Goal: Information Seeking & Learning: Find specific fact

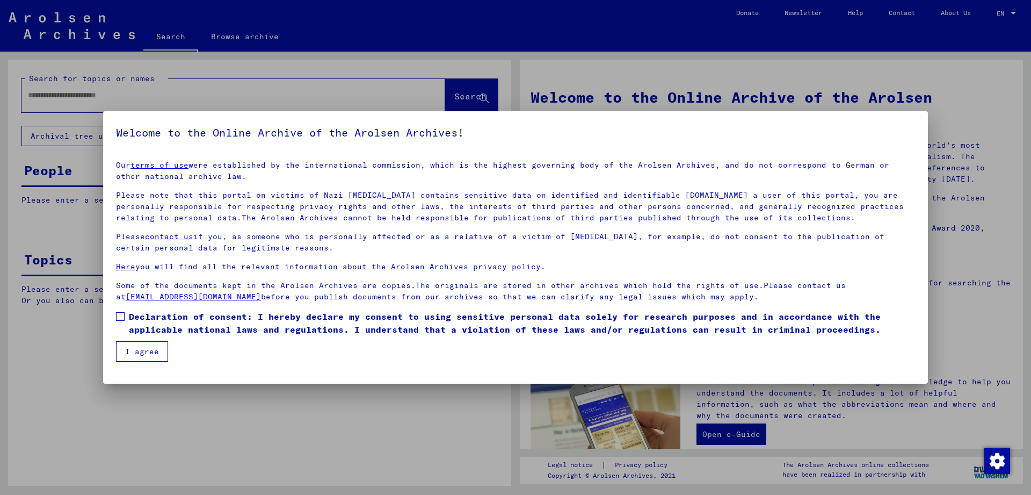
click at [121, 327] on label "Declaration of consent: I hereby declare my consent to using sensitive personal…" at bounding box center [515, 323] width 799 height 26
click at [127, 362] on mat-dialog-container "Welcome to the Online Archive of the Arolsen Archives! Our terms of use were es…" at bounding box center [515, 247] width 825 height 272
click at [131, 355] on button "I agree" at bounding box center [142, 351] width 52 height 20
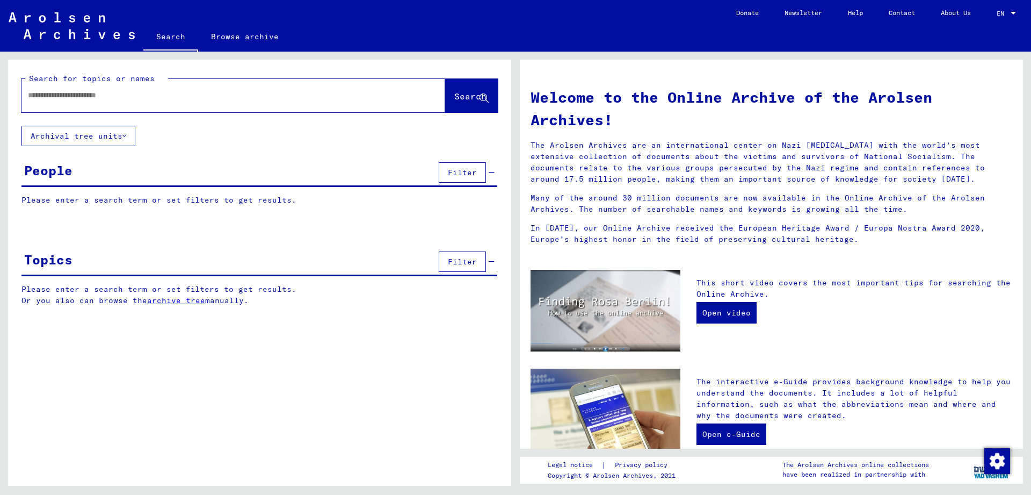
click at [95, 98] on input "text" at bounding box center [220, 95] width 385 height 11
type input "**********"
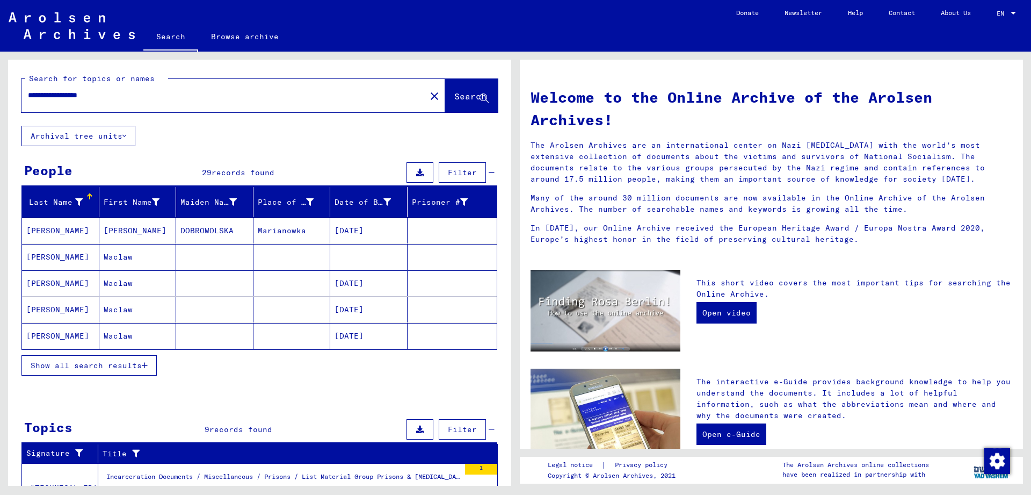
click at [271, 222] on mat-cell "Marianowka" at bounding box center [291, 230] width 77 height 26
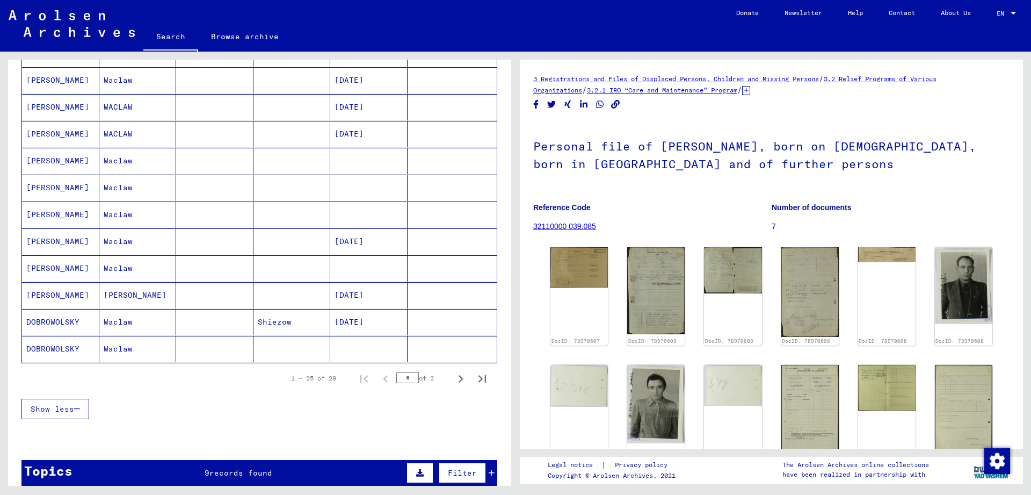
scroll to position [580, 0]
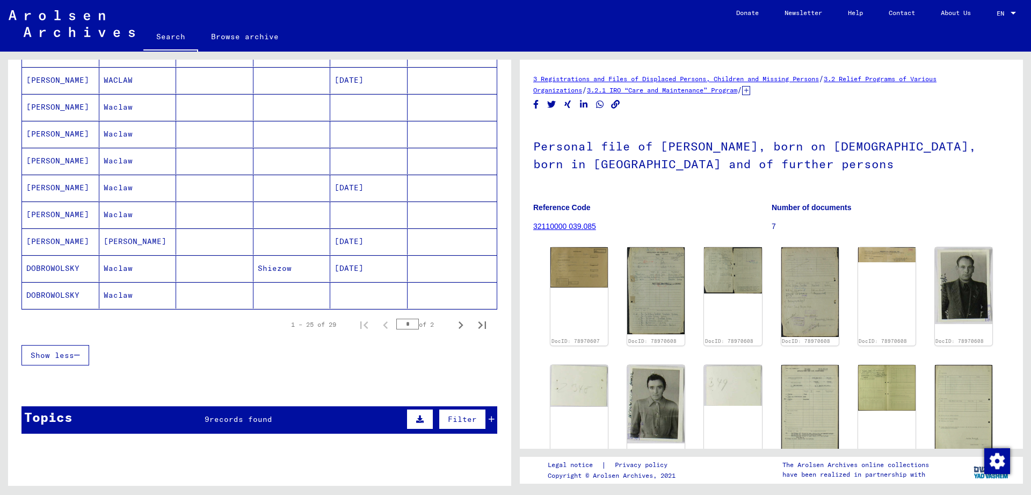
click at [360, 287] on mat-cell at bounding box center [368, 295] width 77 height 26
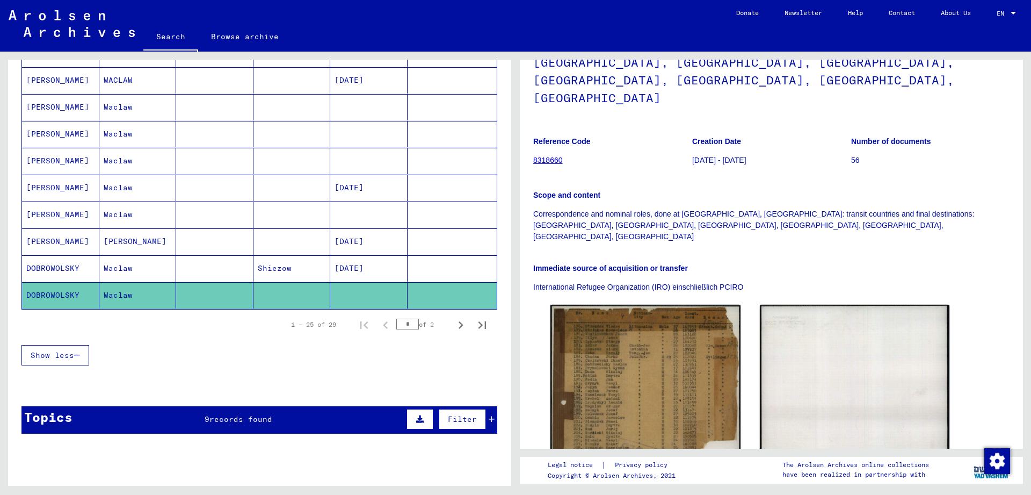
scroll to position [116, 0]
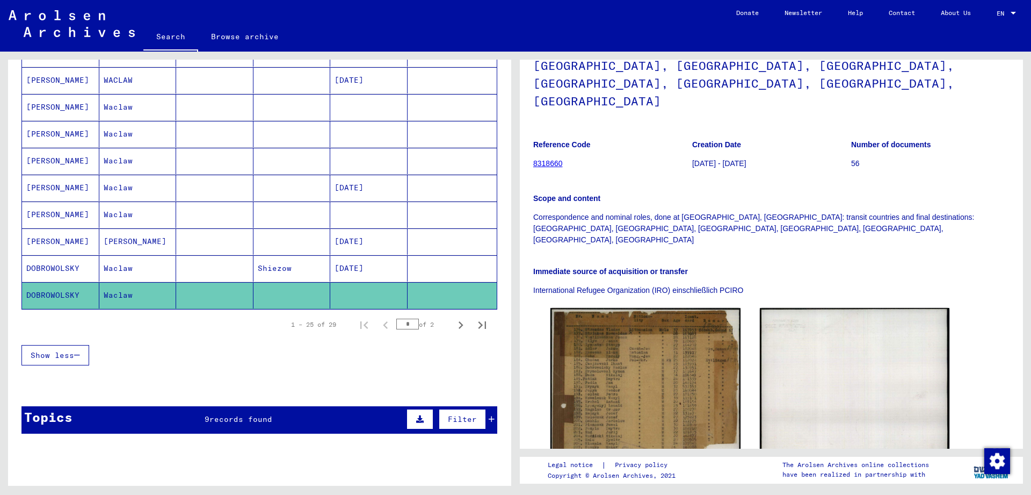
click at [365, 214] on mat-cell at bounding box center [368, 214] width 77 height 26
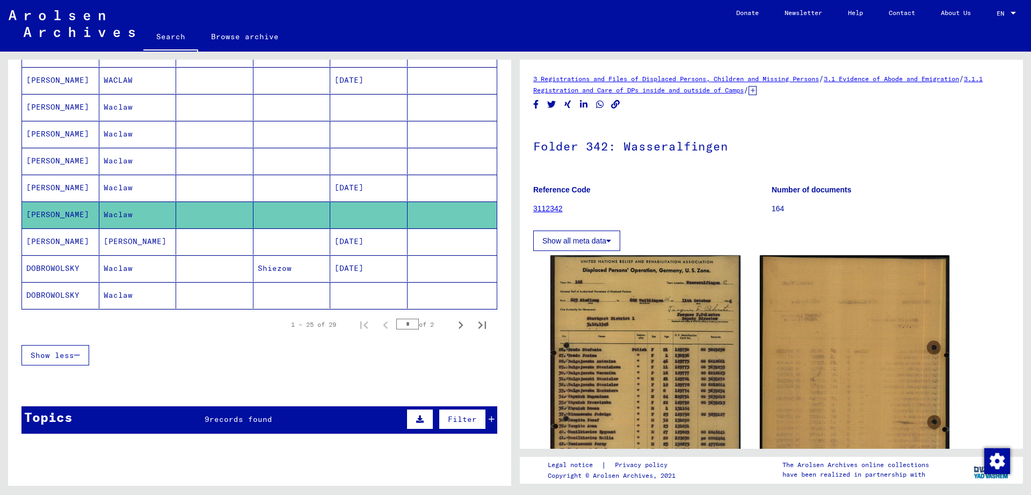
scroll to position [522, 0]
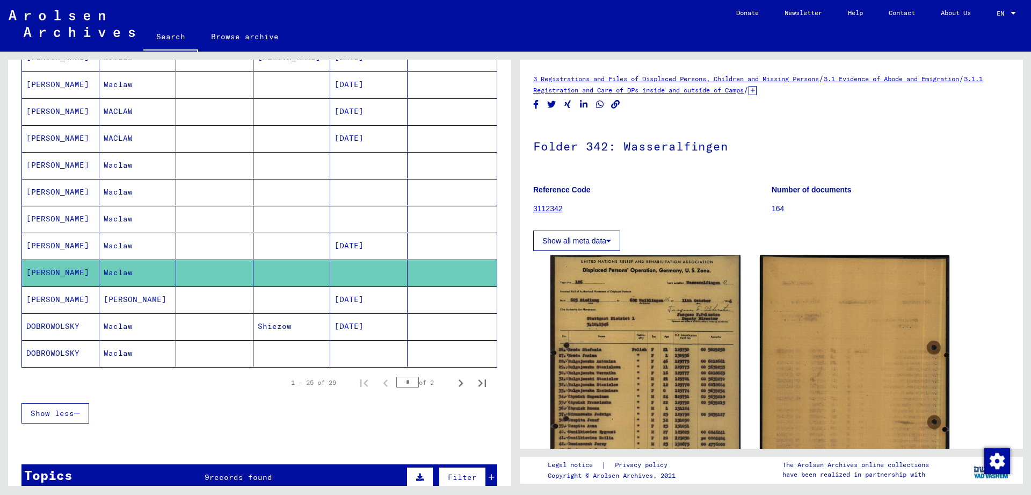
click at [339, 231] on mat-cell at bounding box center [368, 219] width 77 height 26
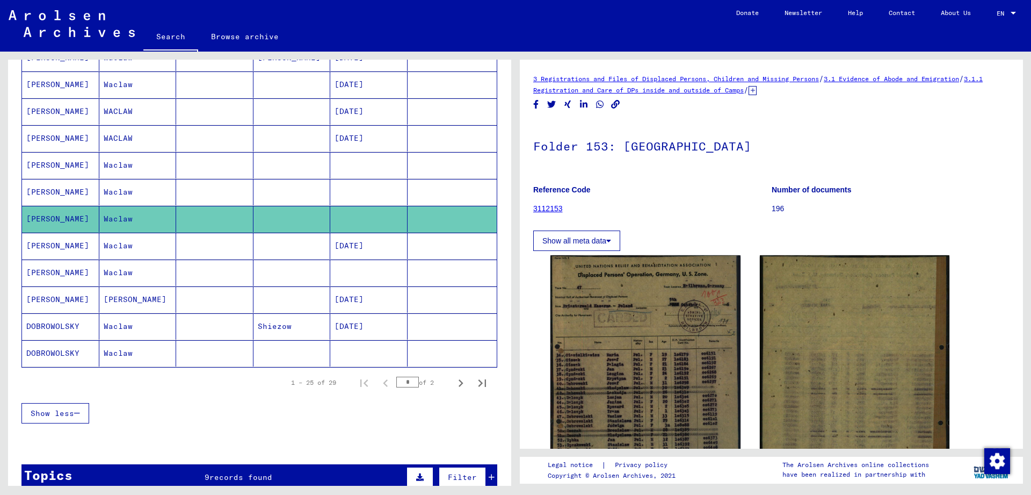
click at [241, 184] on mat-cell at bounding box center [214, 192] width 77 height 26
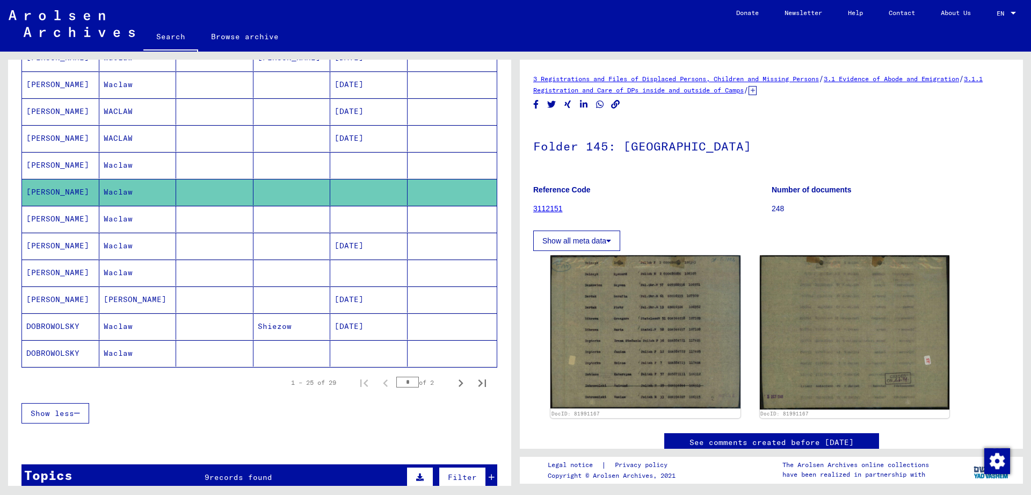
click at [247, 151] on mat-cell at bounding box center [214, 138] width 77 height 26
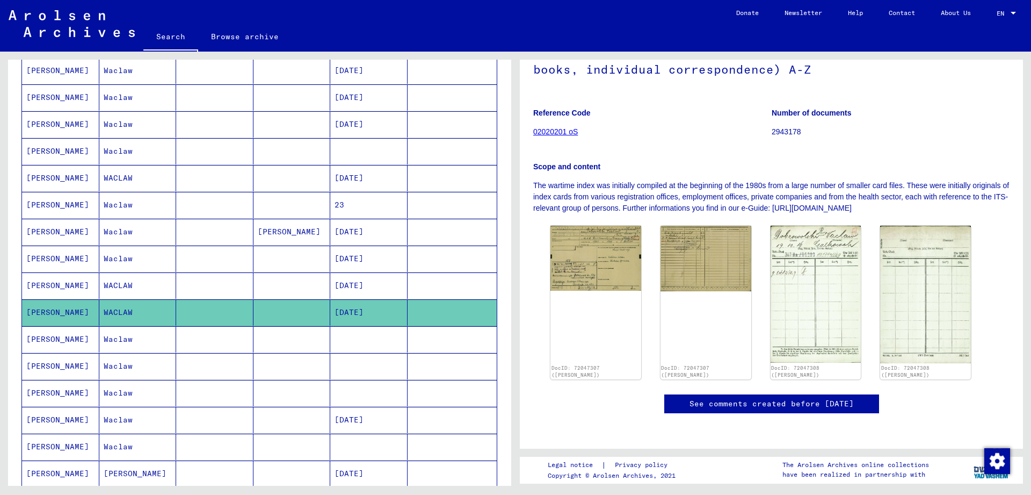
scroll to position [696, 0]
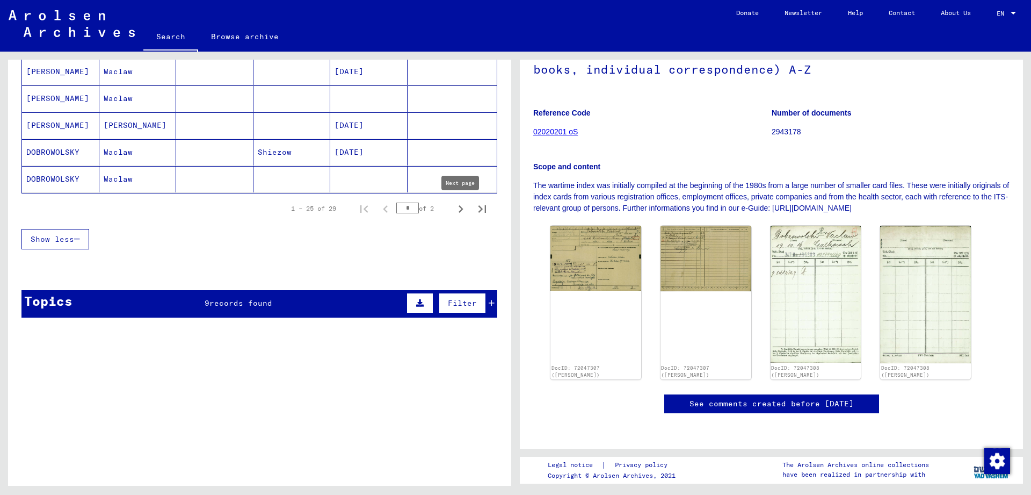
click at [471, 207] on div "1 – 25 of 29 * of 2" at bounding box center [385, 208] width 215 height 21
drag, startPoint x: 467, startPoint y: 208, endPoint x: 468, endPoint y: 217, distance: 8.6
click at [466, 208] on icon "Next page" at bounding box center [460, 208] width 15 height 15
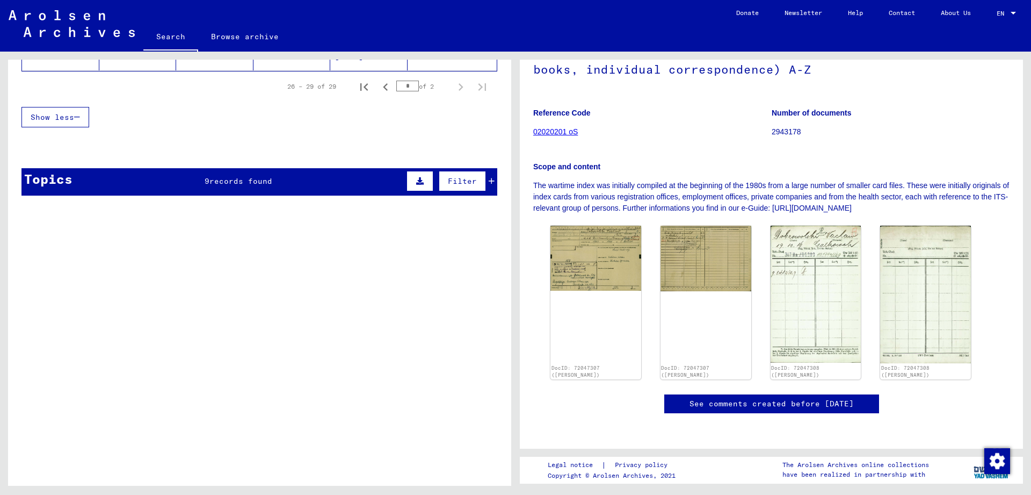
scroll to position [0, 0]
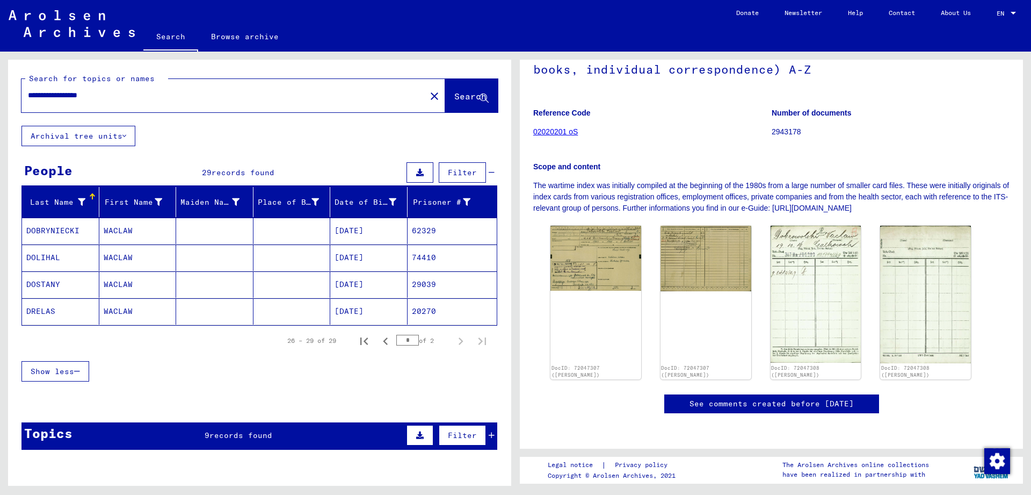
click at [459, 286] on mat-cell "29039" at bounding box center [453, 284] width 90 height 26
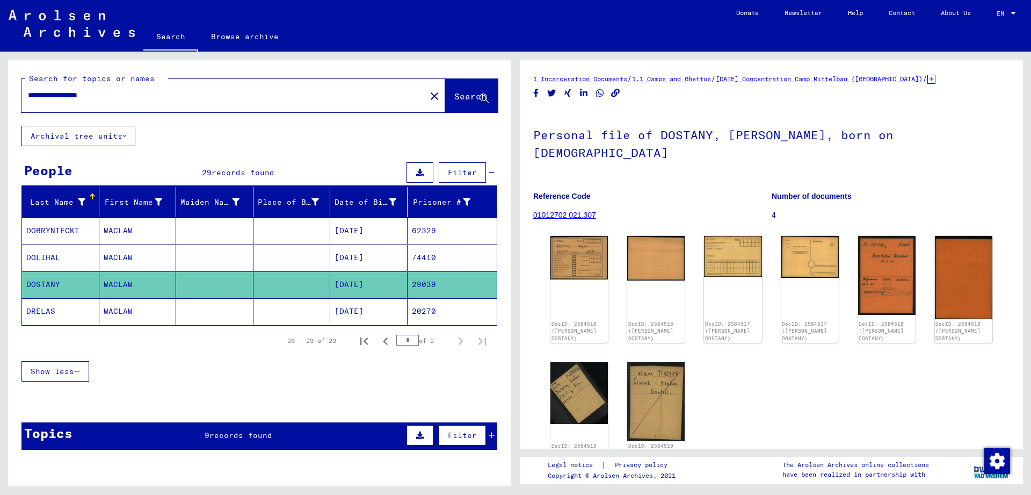
click at [440, 309] on mat-cell "20270" at bounding box center [453, 311] width 90 height 26
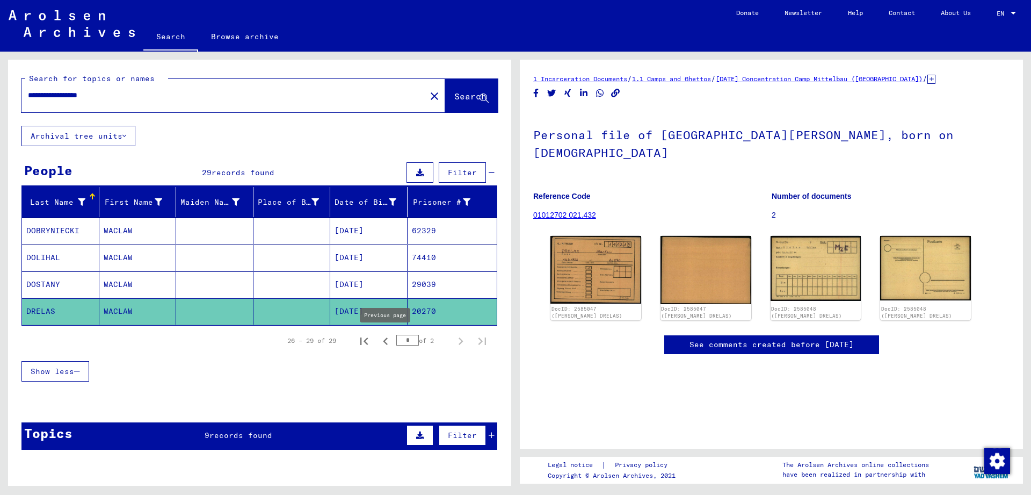
click at [384, 339] on icon "Previous page" at bounding box center [385, 340] width 15 height 15
type input "*"
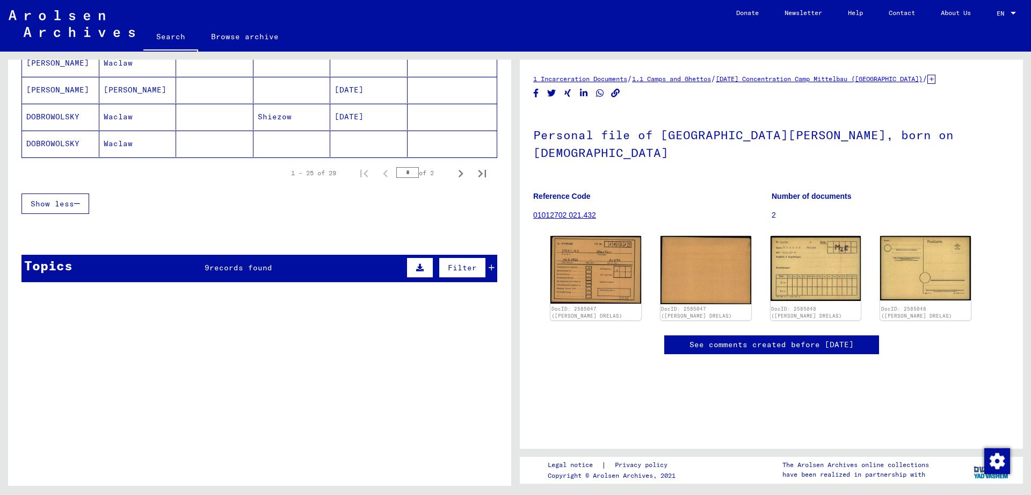
scroll to position [580, 0]
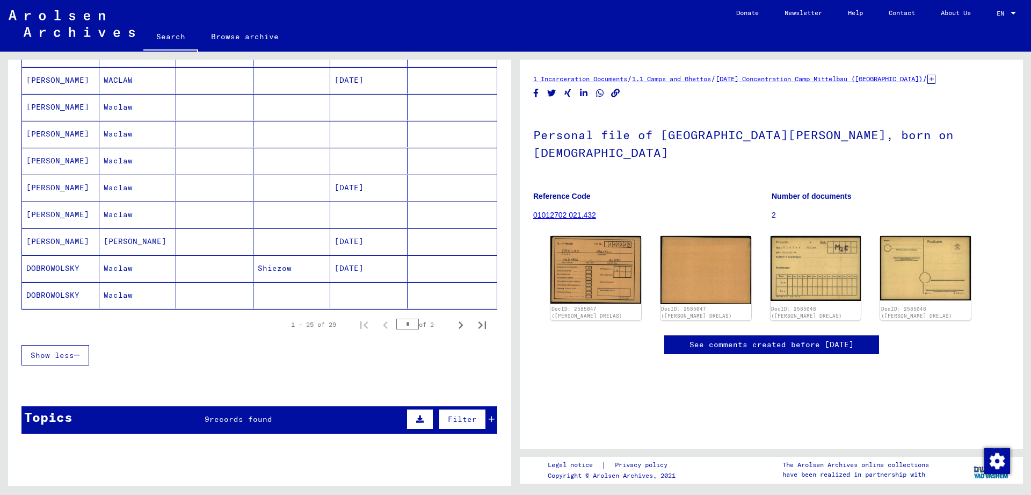
click at [350, 295] on mat-cell at bounding box center [368, 295] width 77 height 26
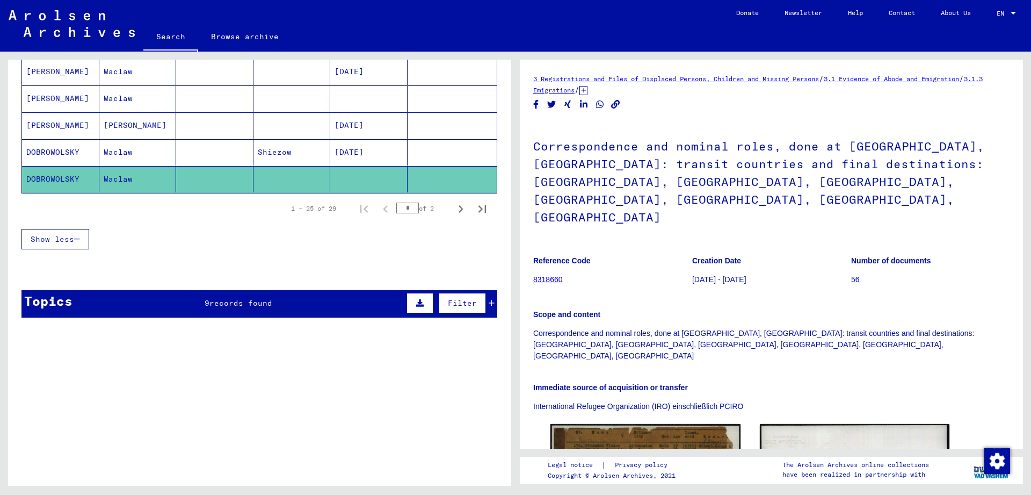
scroll to position [580, 0]
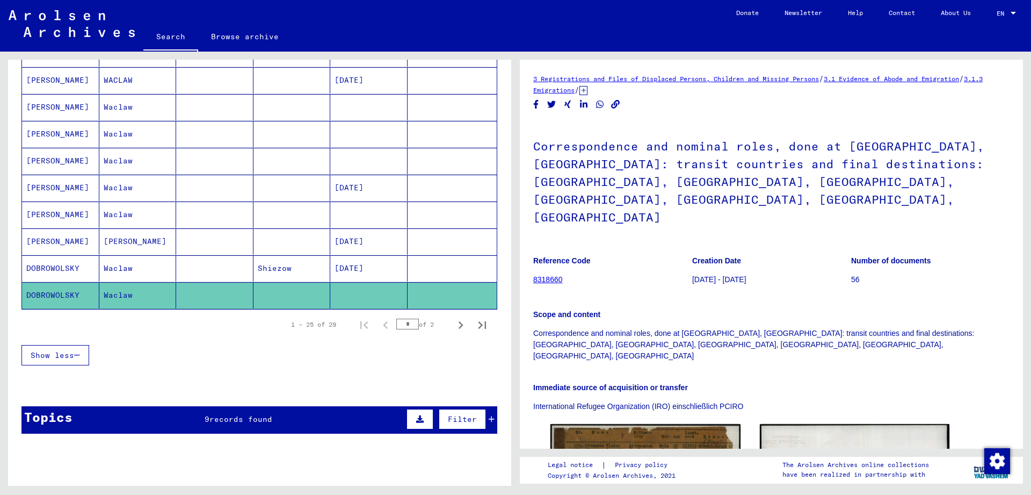
click at [367, 219] on mat-cell at bounding box center [368, 214] width 77 height 26
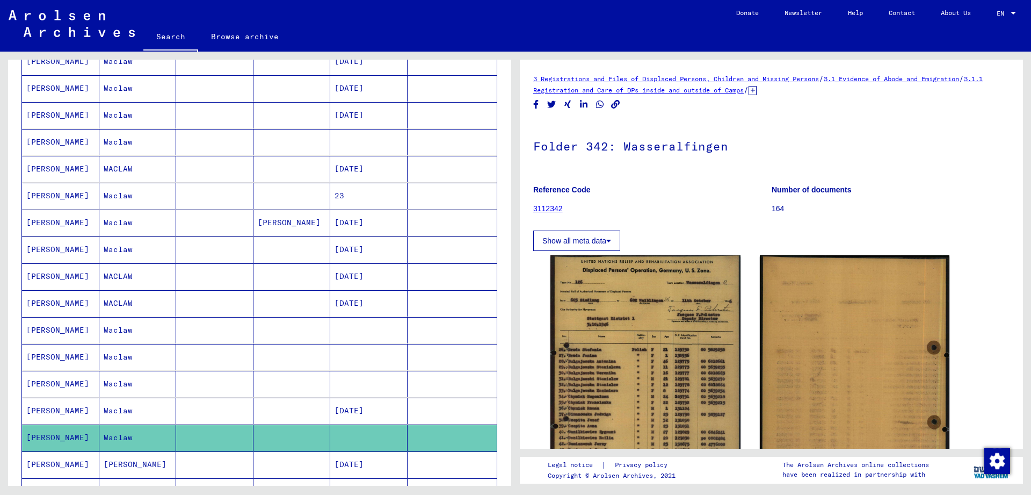
scroll to position [348, 0]
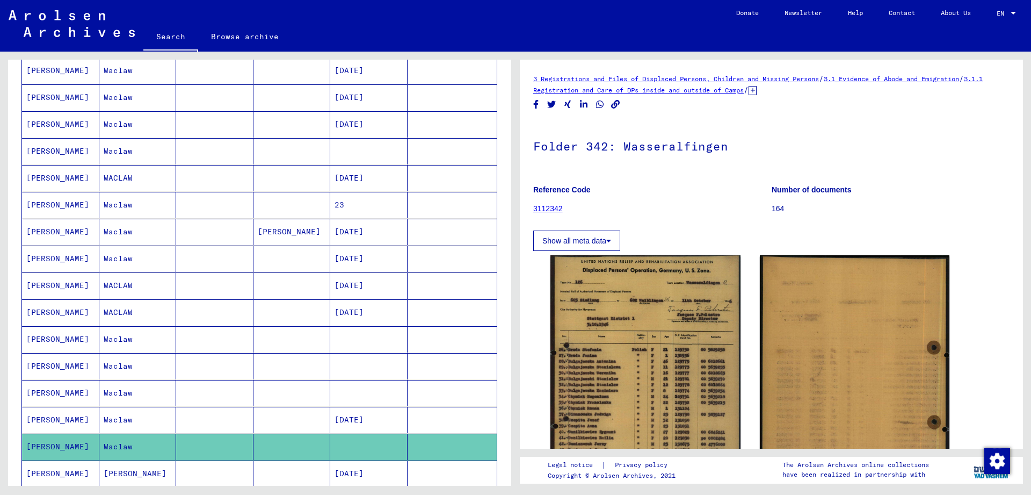
click at [377, 384] on mat-cell at bounding box center [368, 393] width 77 height 26
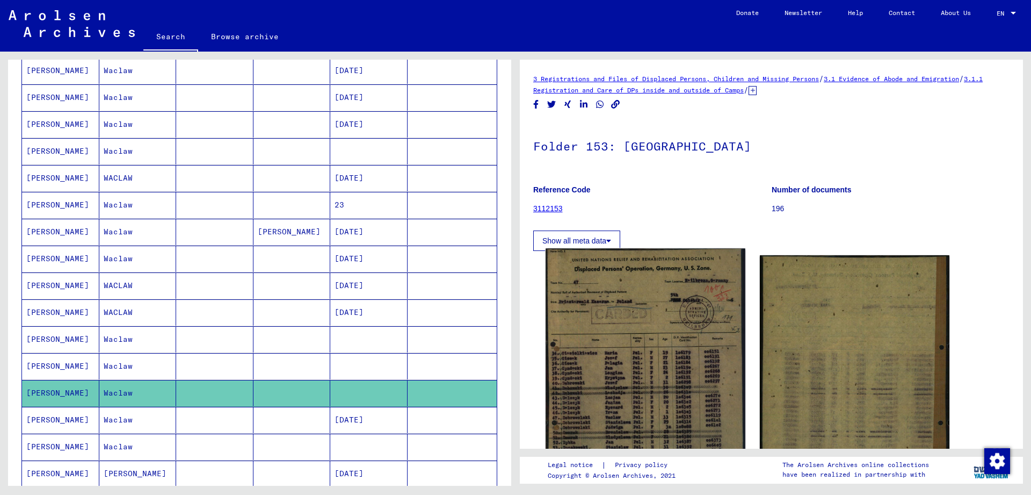
click at [665, 355] on img at bounding box center [645, 385] width 199 height 274
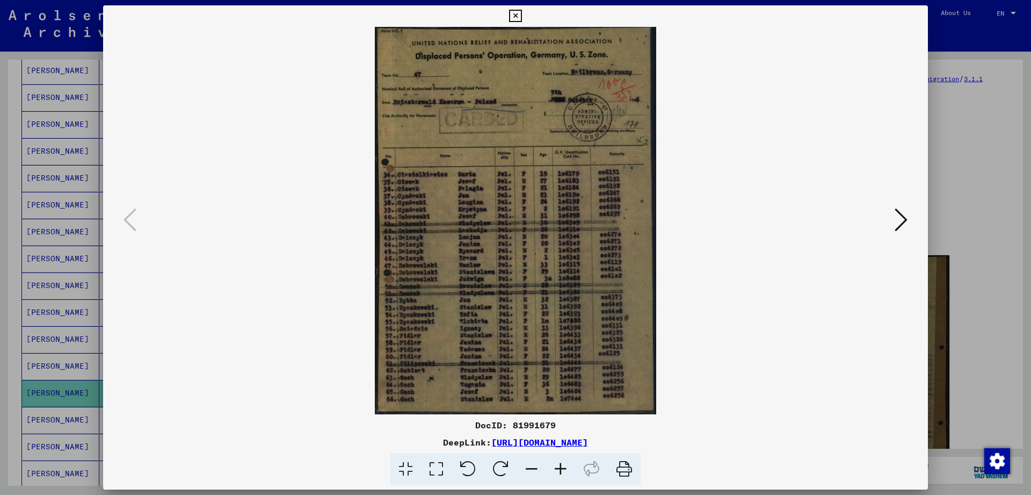
click at [525, 9] on button at bounding box center [515, 15] width 19 height 21
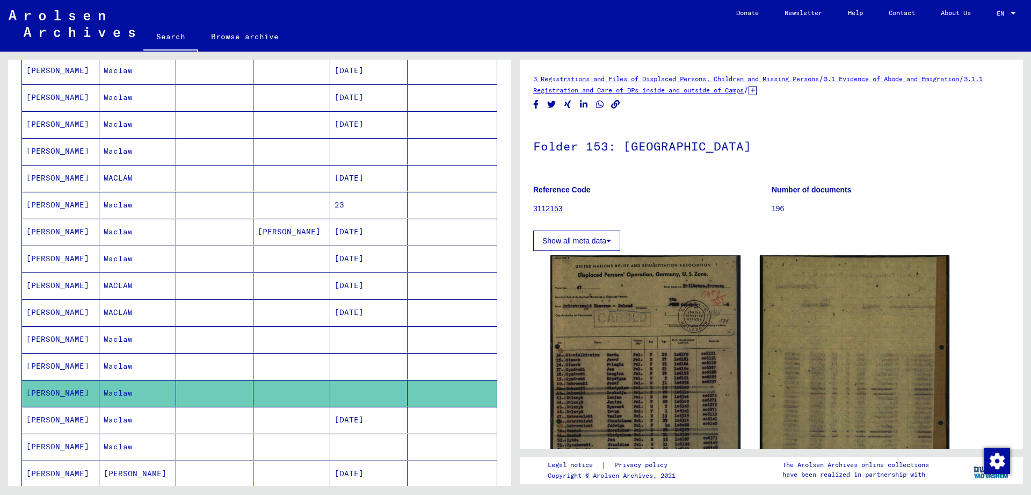
click at [443, 369] on mat-cell at bounding box center [453, 366] width 90 height 26
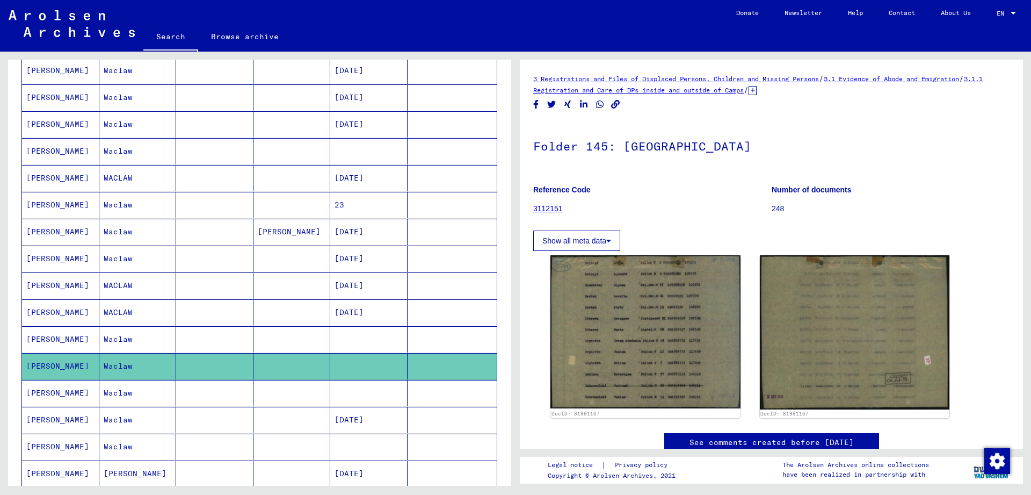
scroll to position [319, 0]
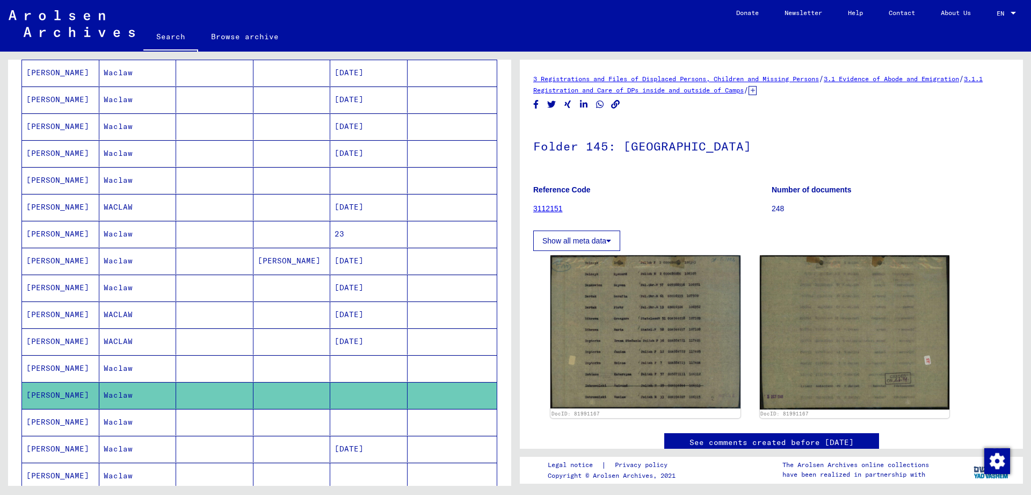
click at [413, 368] on mat-cell at bounding box center [453, 368] width 90 height 26
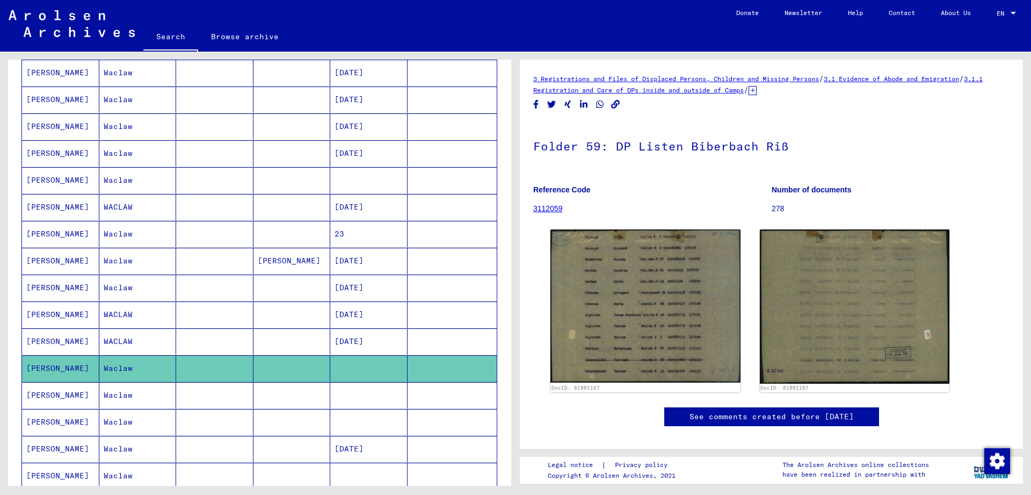
scroll to position [290, 0]
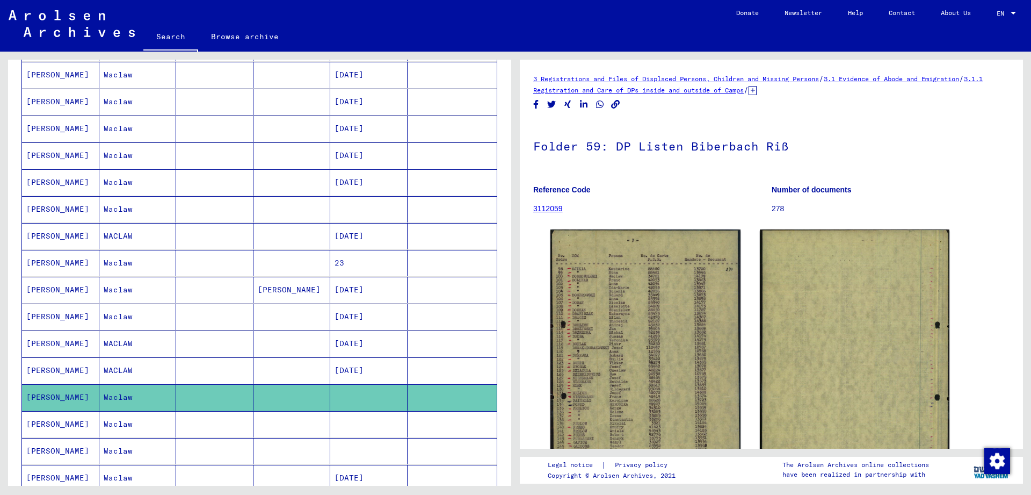
click at [392, 368] on mat-cell "10/19/1916" at bounding box center [368, 370] width 77 height 26
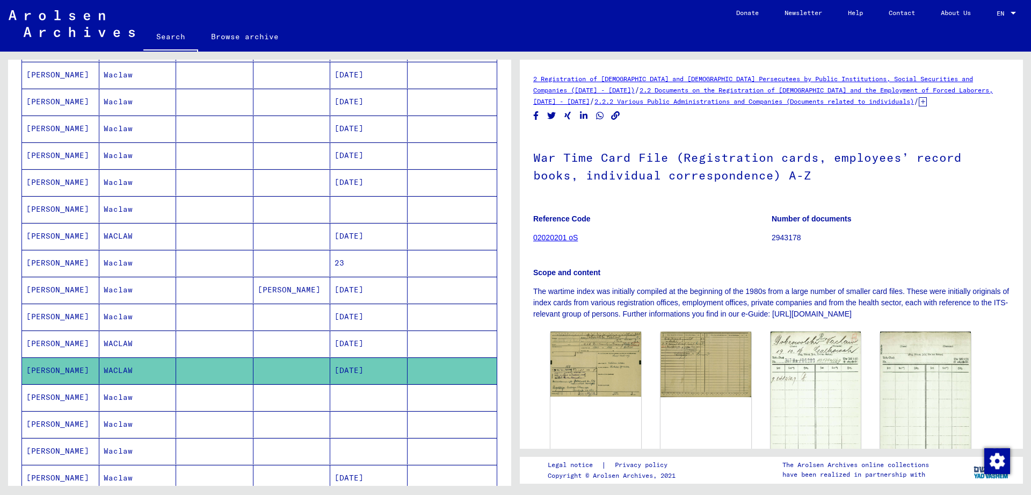
click at [349, 344] on mat-cell "09/22/1896" at bounding box center [368, 343] width 77 height 26
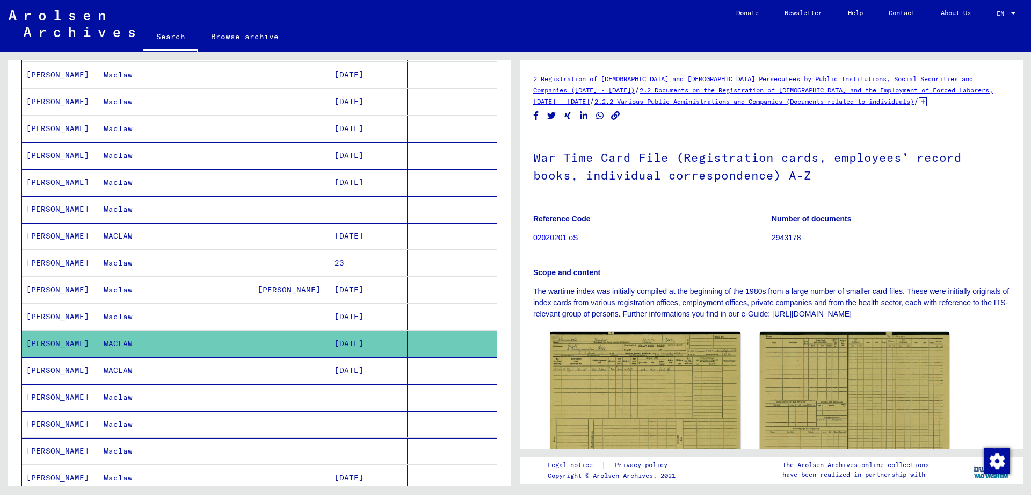
drag, startPoint x: 365, startPoint y: 322, endPoint x: 364, endPoint y: 309, distance: 12.9
click at [365, 322] on mat-cell "09/25/1925" at bounding box center [368, 316] width 77 height 26
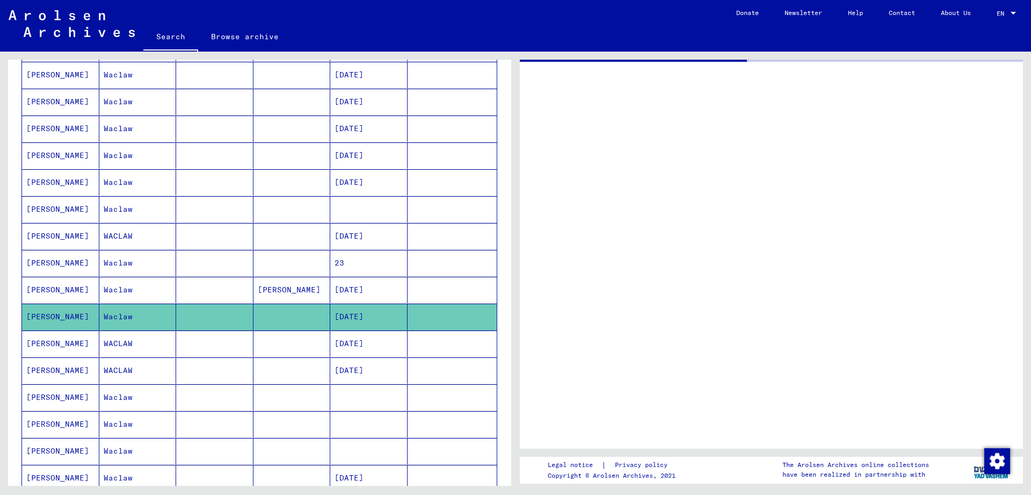
drag, startPoint x: 360, startPoint y: 300, endPoint x: 358, endPoint y: 287, distance: 12.5
click at [360, 296] on mat-cell "03/02/1925" at bounding box center [368, 290] width 77 height 26
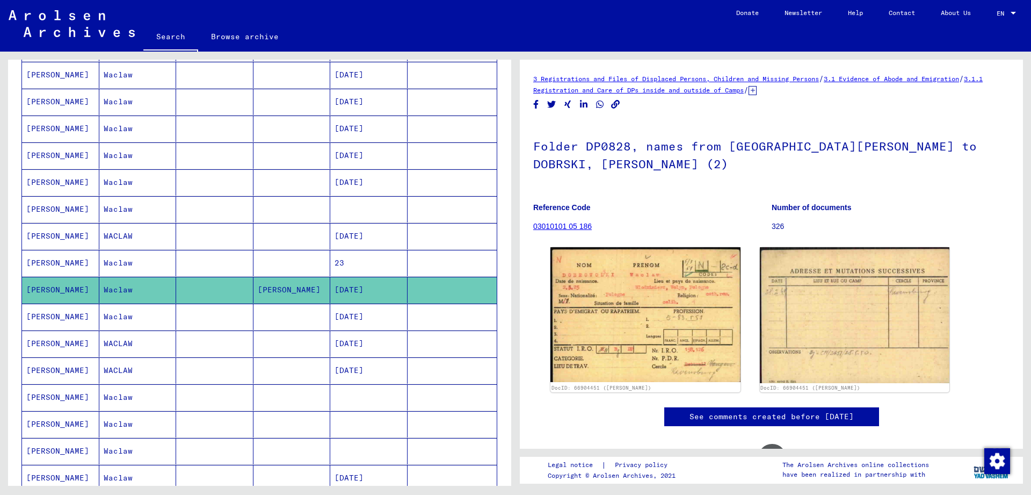
click at [360, 267] on mat-cell "23" at bounding box center [368, 263] width 77 height 26
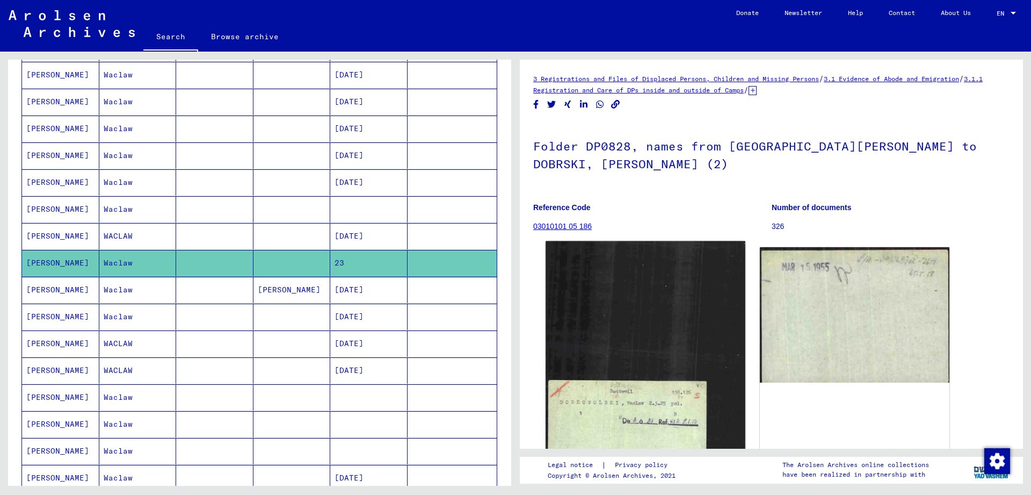
click at [677, 422] on img at bounding box center [645, 366] width 199 height 251
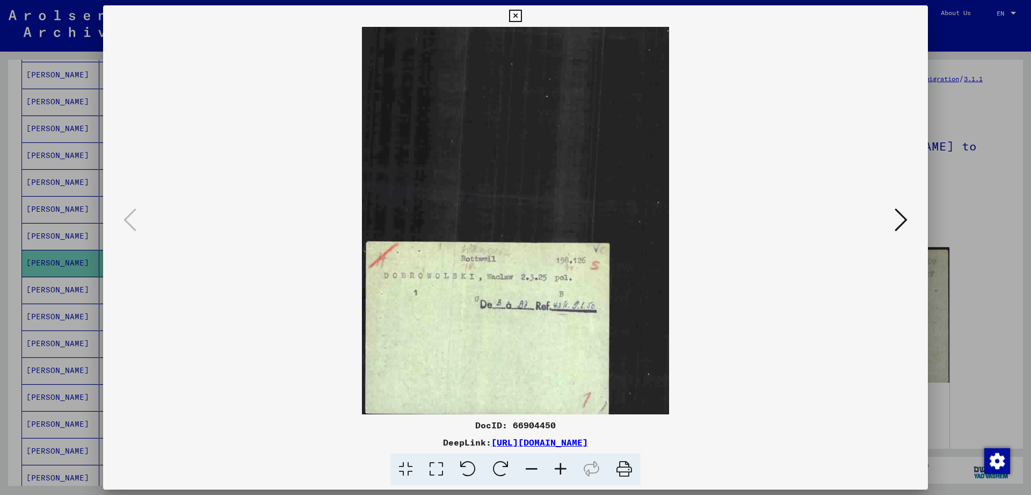
click at [521, 13] on icon at bounding box center [515, 16] width 12 height 13
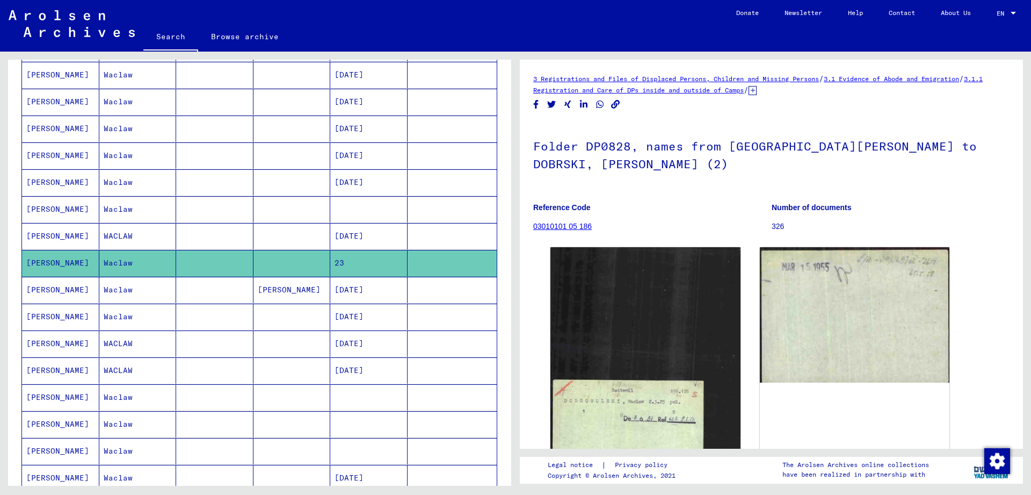
click at [305, 227] on mat-cell at bounding box center [291, 236] width 77 height 26
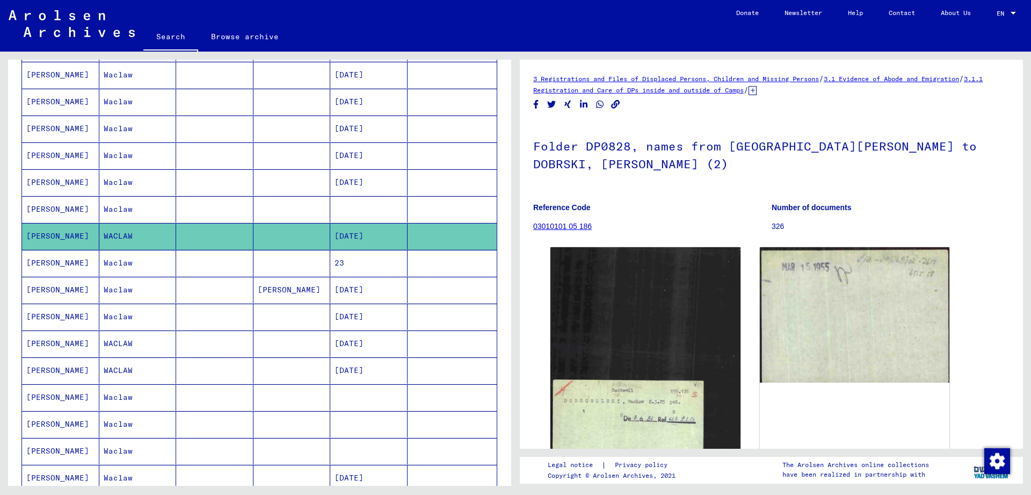
click at [335, 216] on mat-cell at bounding box center [368, 209] width 77 height 26
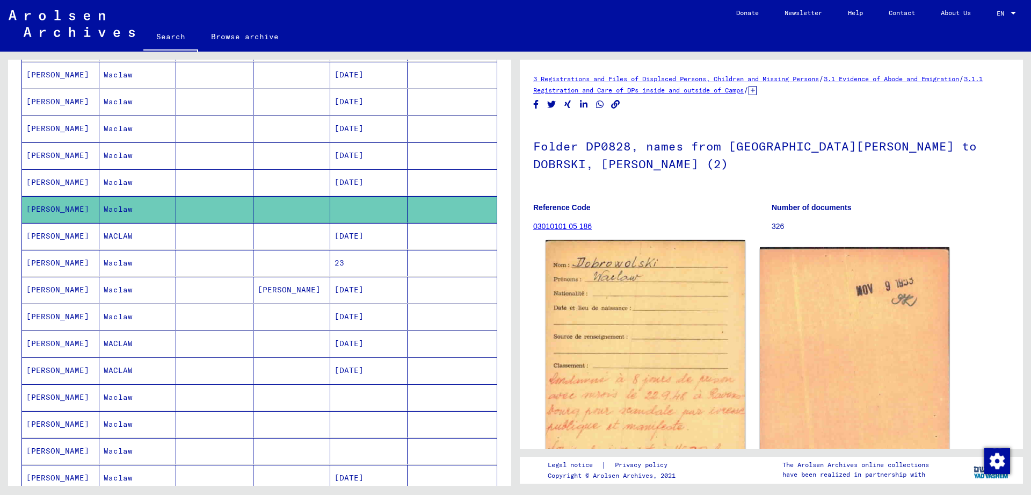
click at [710, 430] on img at bounding box center [645, 383] width 199 height 286
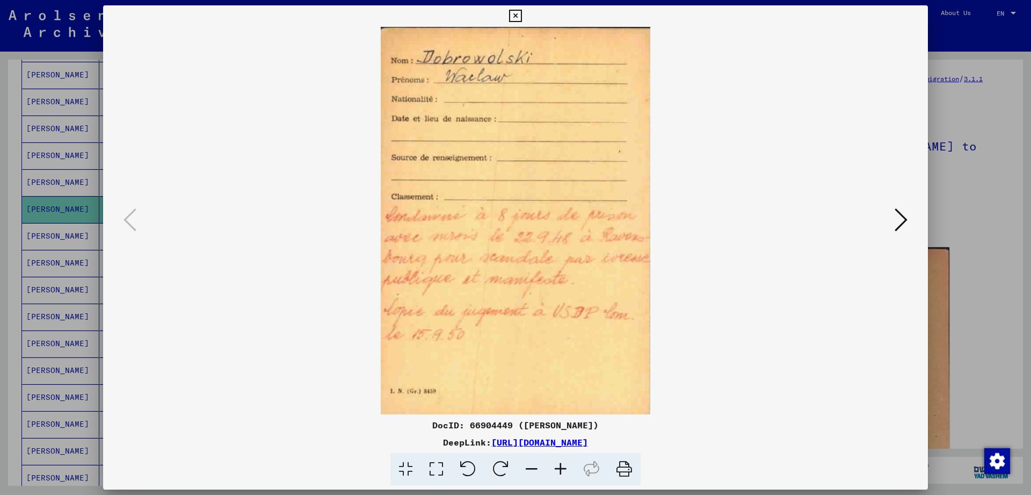
click at [521, 16] on icon at bounding box center [515, 16] width 12 height 13
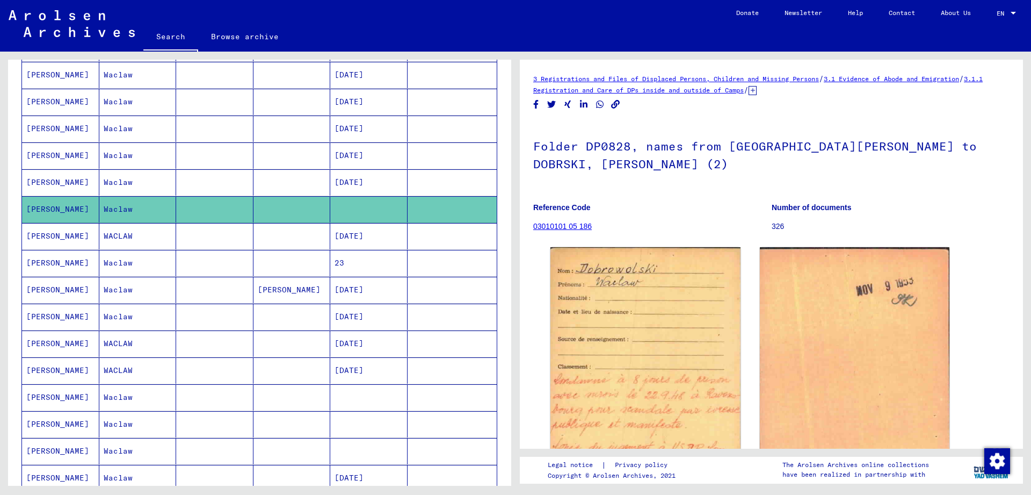
click at [364, 179] on mat-cell "03/02/1925" at bounding box center [368, 182] width 77 height 26
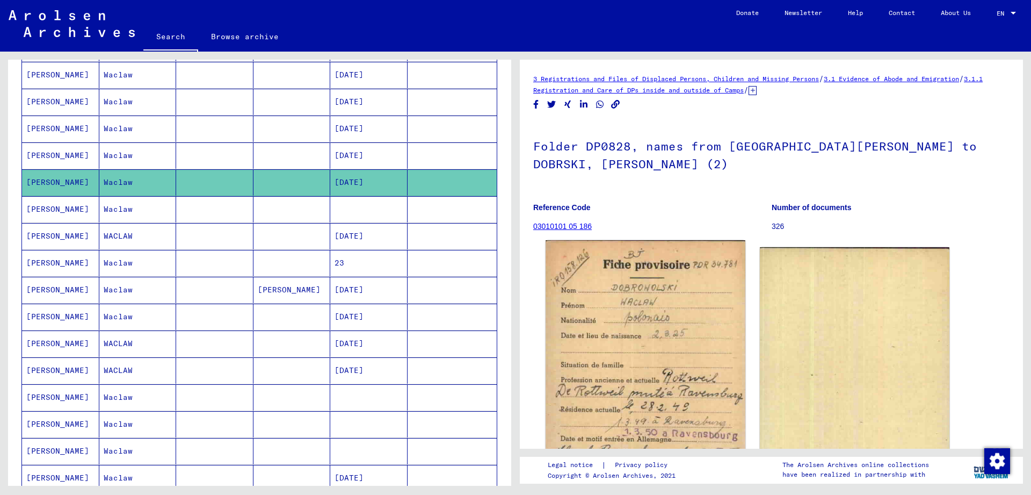
click at [630, 423] on img at bounding box center [645, 380] width 199 height 281
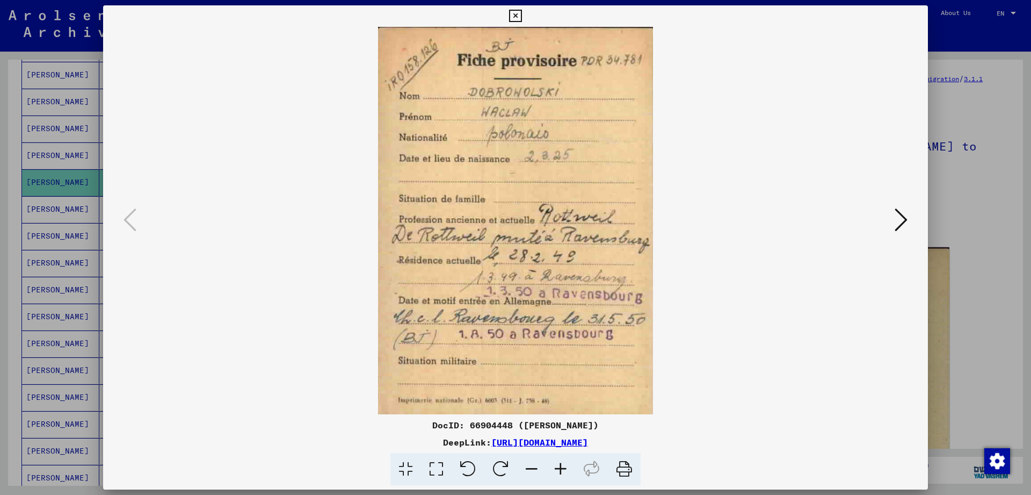
click at [525, 16] on button at bounding box center [515, 15] width 19 height 21
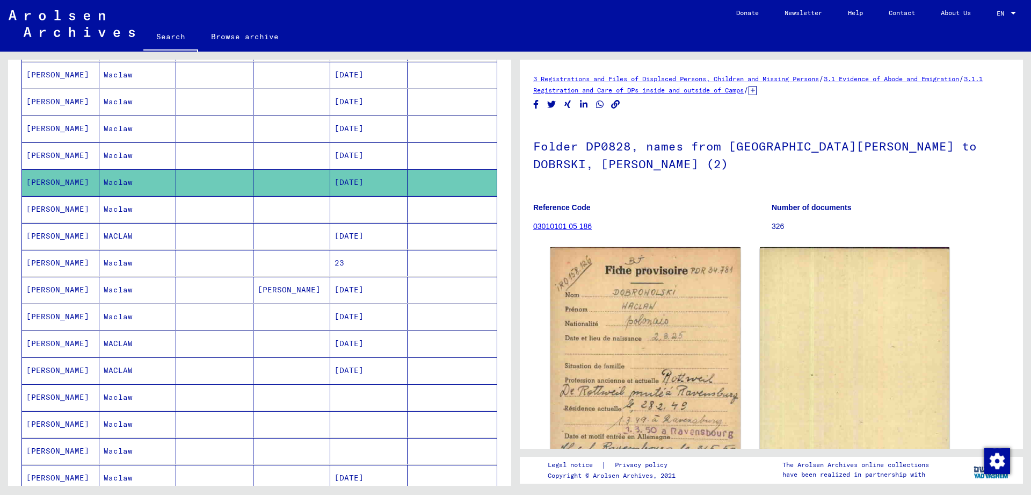
click at [354, 167] on mat-cell "03/02/1925" at bounding box center [368, 155] width 77 height 26
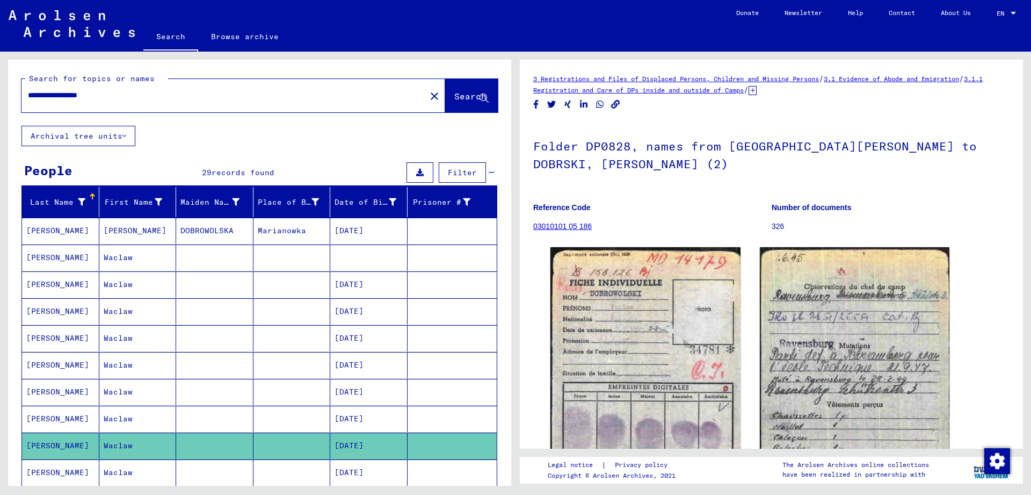
drag, startPoint x: 365, startPoint y: 274, endPoint x: 362, endPoint y: 266, distance: 9.2
click at [364, 271] on mat-cell "08/20/1913" at bounding box center [368, 284] width 77 height 26
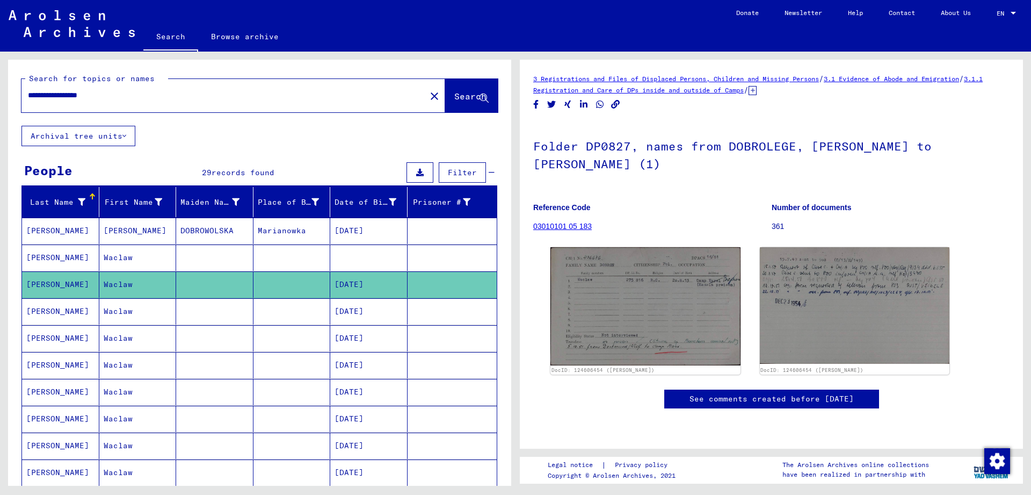
click at [362, 264] on mat-cell at bounding box center [368, 257] width 77 height 26
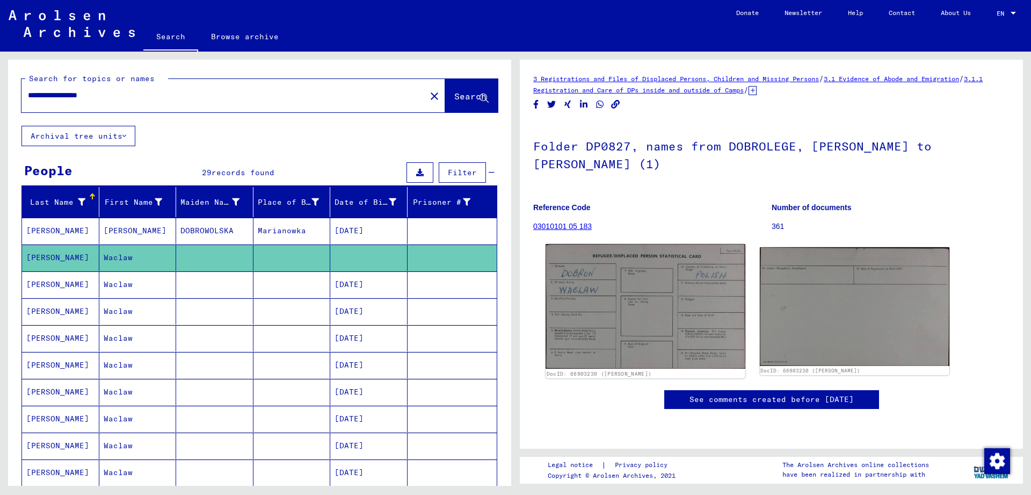
click at [665, 332] on img at bounding box center [645, 306] width 199 height 125
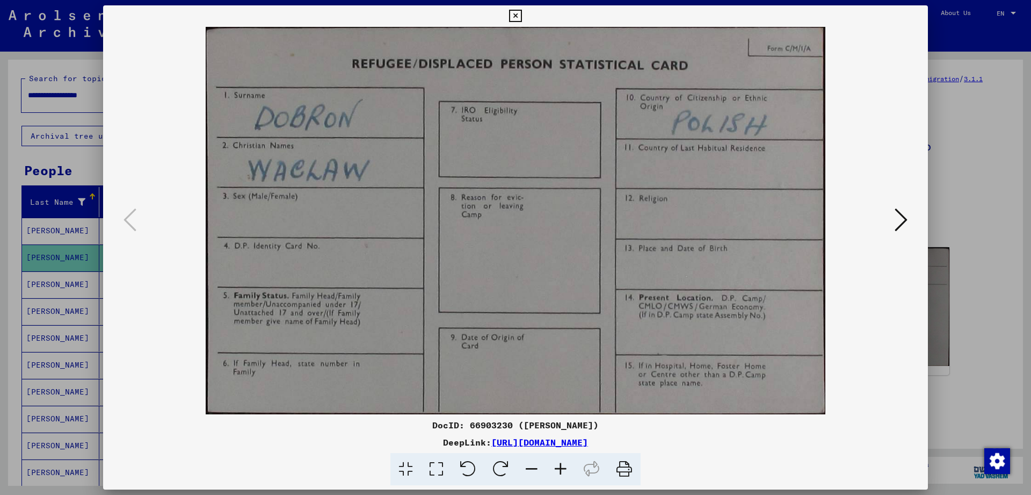
click at [521, 14] on icon at bounding box center [515, 16] width 12 height 13
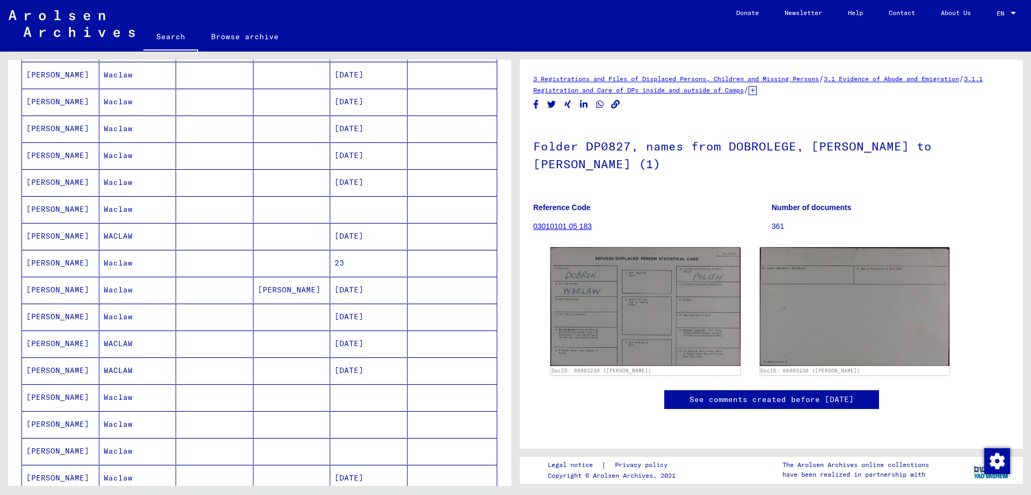
scroll to position [522, 0]
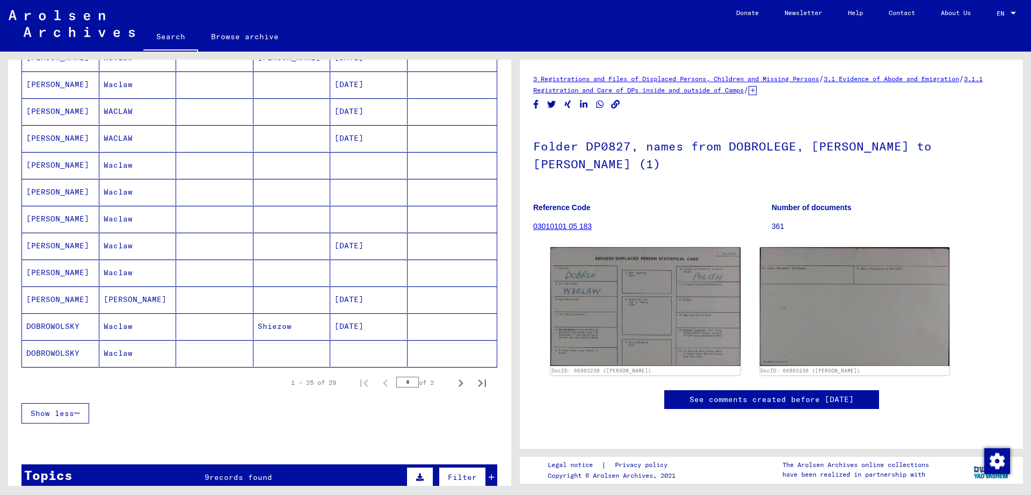
drag, startPoint x: 352, startPoint y: 129, endPoint x: 550, endPoint y: 190, distance: 207.6
click at [352, 132] on mat-cell "10/19/1916" at bounding box center [368, 138] width 77 height 26
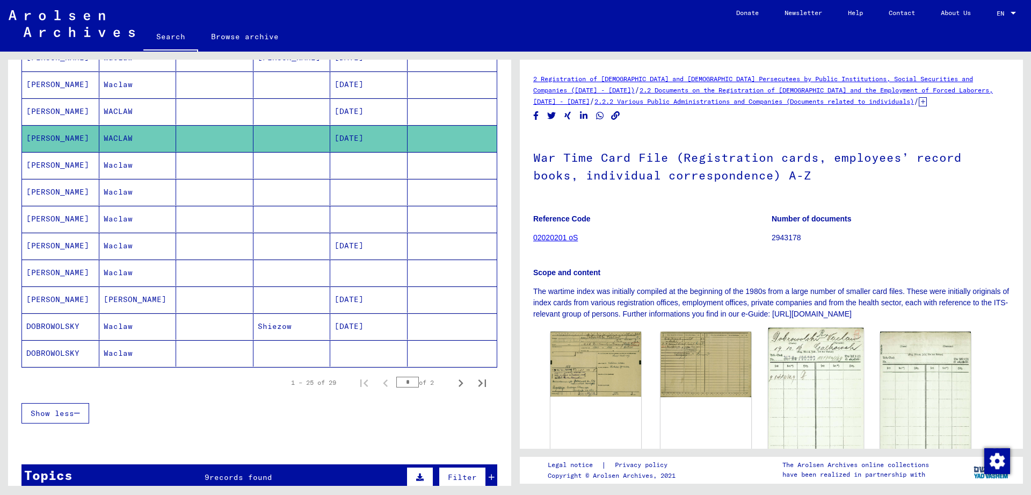
click at [838, 364] on img at bounding box center [815, 400] width 95 height 144
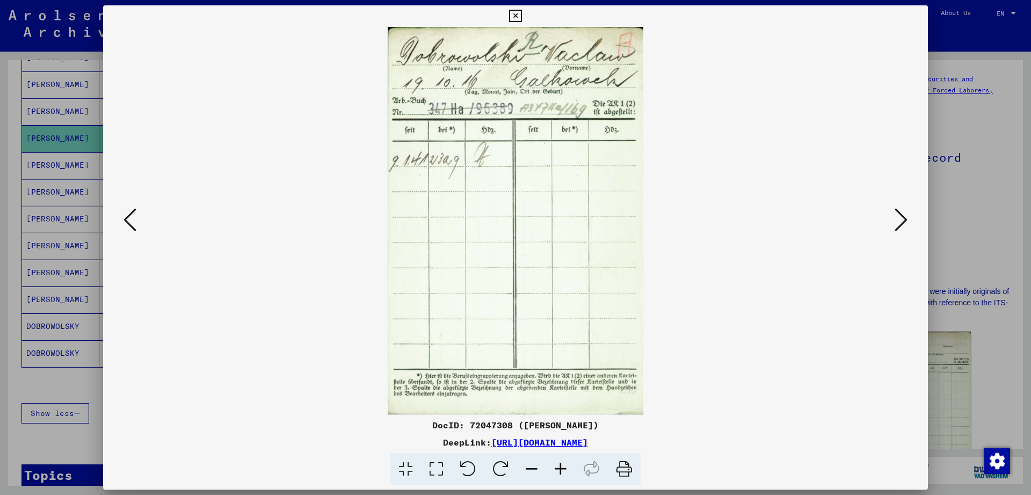
click at [521, 16] on icon at bounding box center [515, 16] width 12 height 13
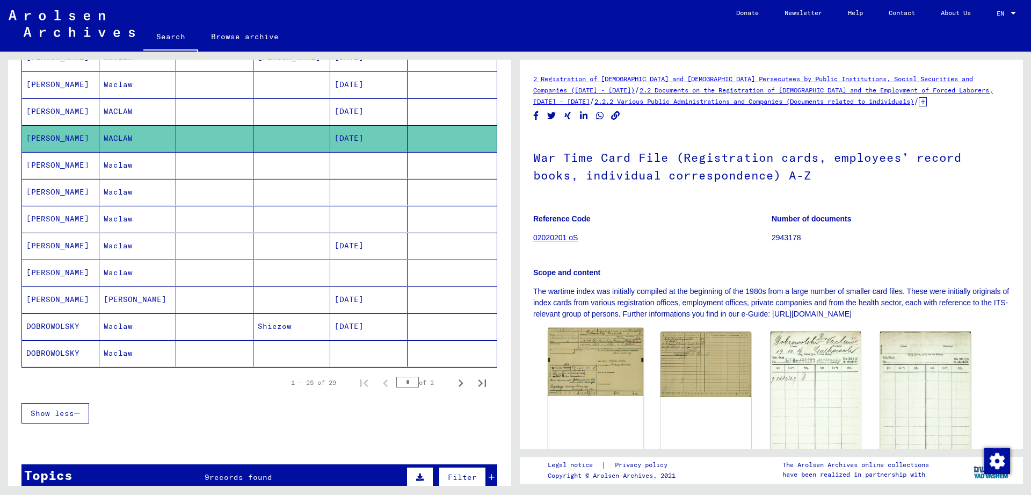
click at [604, 386] on img at bounding box center [595, 362] width 95 height 68
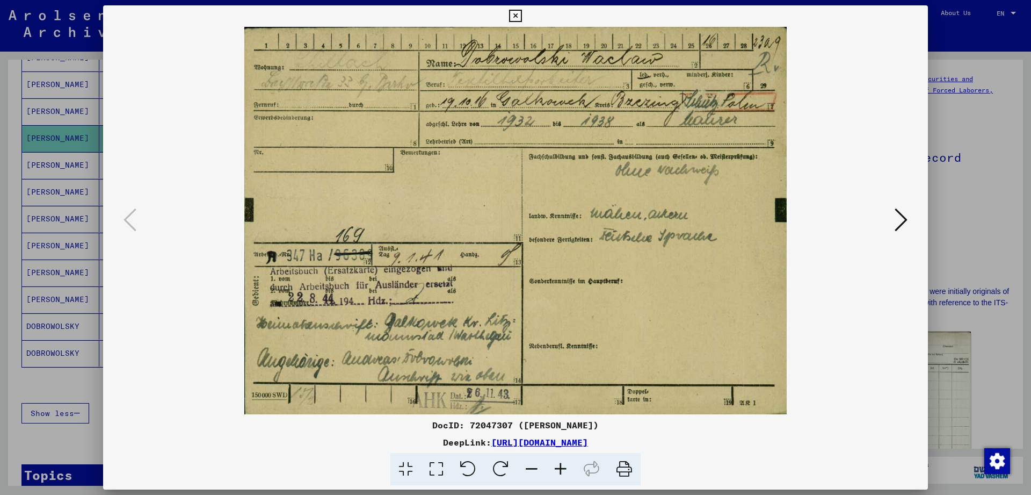
click at [521, 13] on icon at bounding box center [515, 16] width 12 height 13
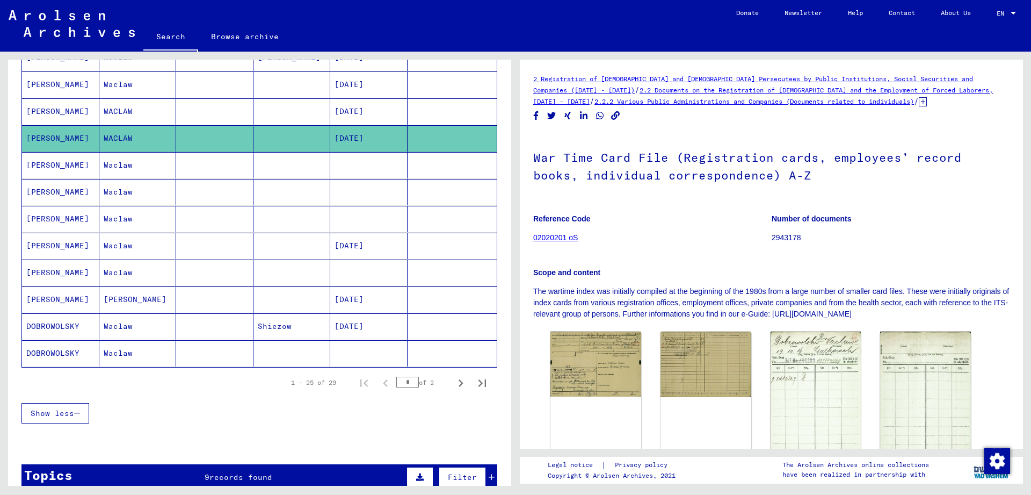
click at [124, 158] on mat-cell "Waclaw" at bounding box center [137, 165] width 77 height 26
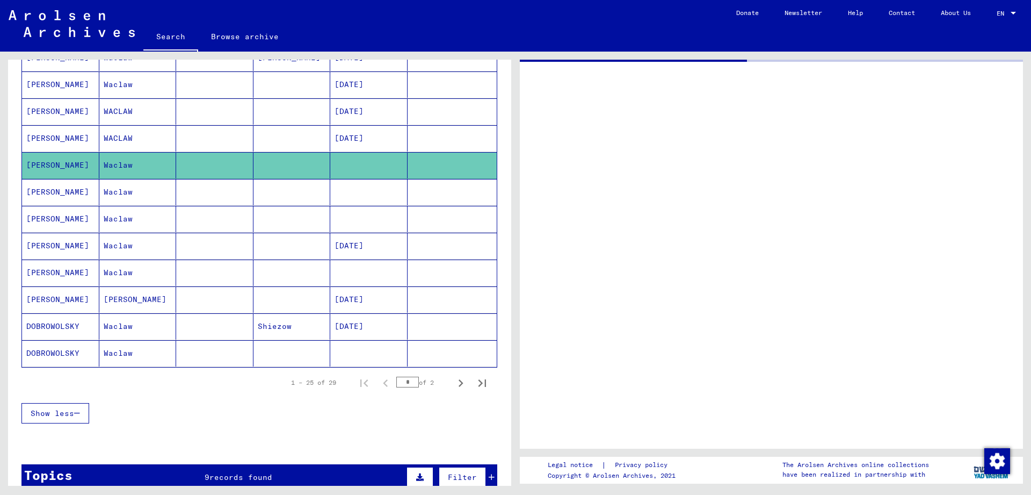
click at [154, 197] on mat-cell "Waclaw" at bounding box center [137, 192] width 77 height 26
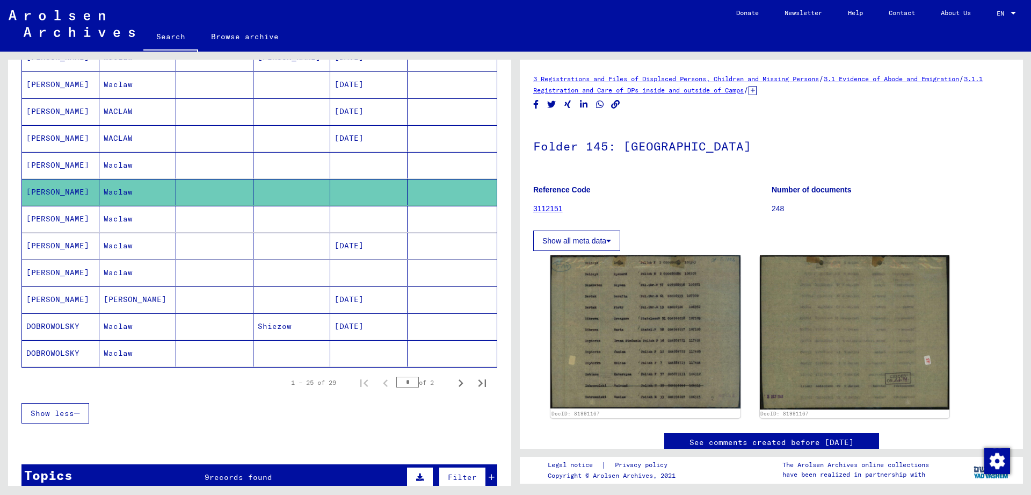
click at [164, 202] on mat-cell "Waclaw" at bounding box center [137, 192] width 77 height 26
click at [181, 238] on mat-cell at bounding box center [214, 246] width 77 height 26
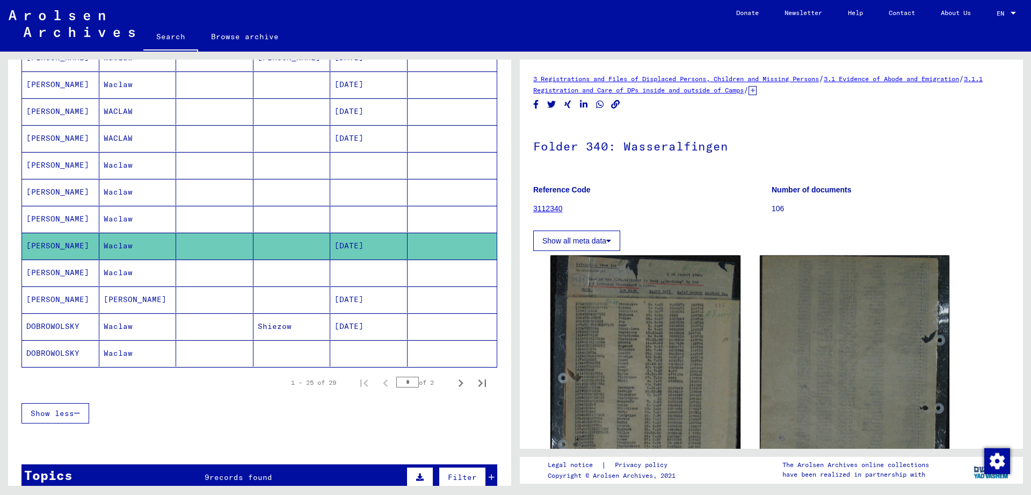
drag, startPoint x: 183, startPoint y: 275, endPoint x: 183, endPoint y: 289, distance: 14.0
click at [183, 275] on mat-cell at bounding box center [214, 272] width 77 height 26
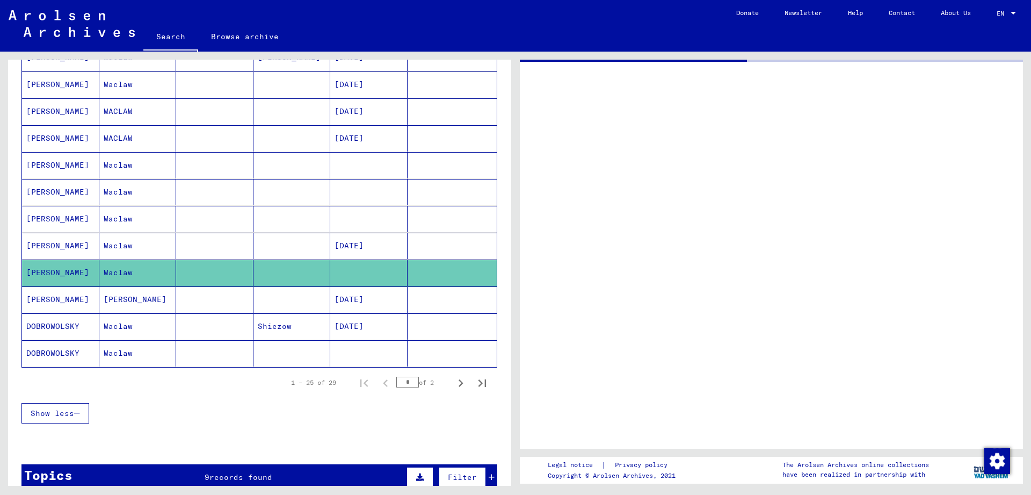
drag, startPoint x: 187, startPoint y: 298, endPoint x: 197, endPoint y: 317, distance: 21.9
click at [187, 299] on mat-cell at bounding box center [214, 299] width 77 height 26
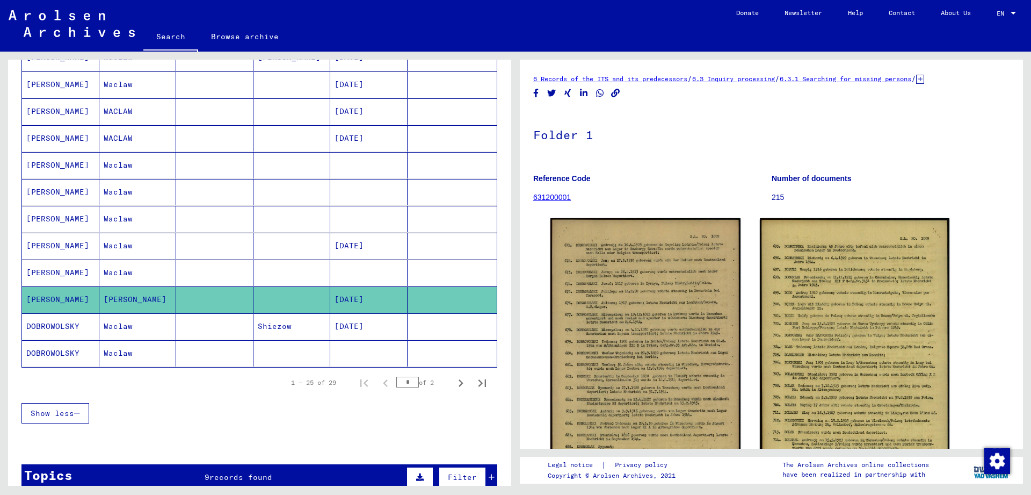
click at [200, 335] on mat-cell at bounding box center [214, 326] width 77 height 26
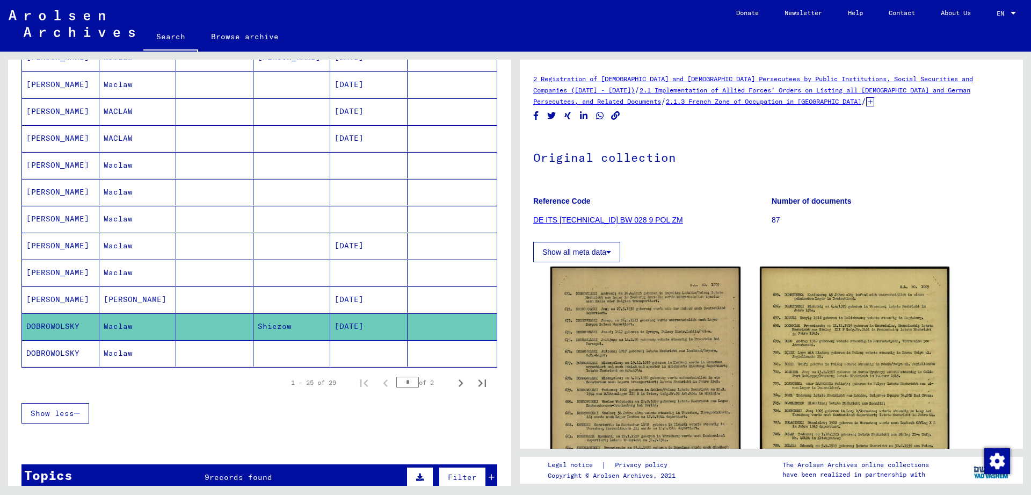
click at [208, 355] on mat-cell at bounding box center [214, 353] width 77 height 26
